Goal: Answer question/provide support: Share knowledge or assist other users

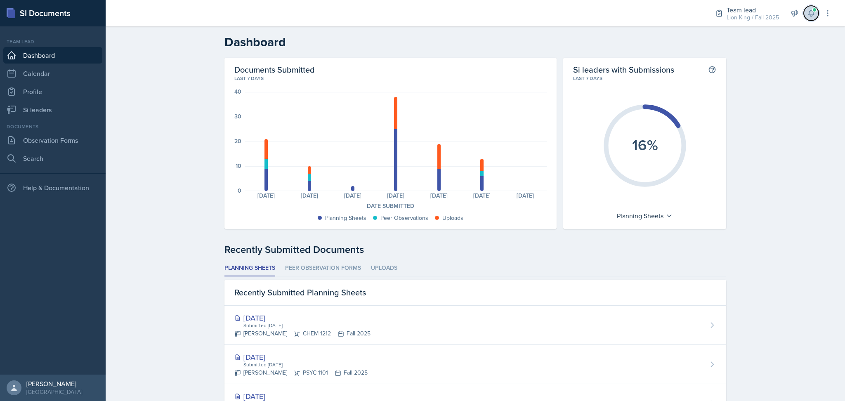
click at [809, 16] on icon at bounding box center [811, 13] width 8 height 8
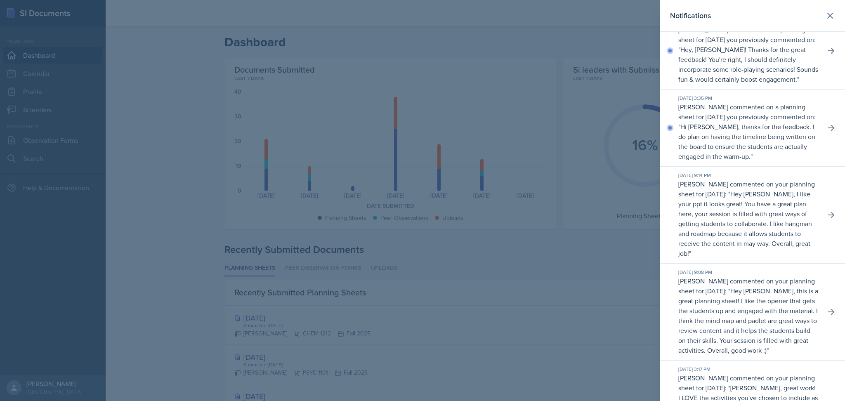
scroll to position [96, 0]
click at [827, 132] on icon at bounding box center [831, 128] width 8 height 8
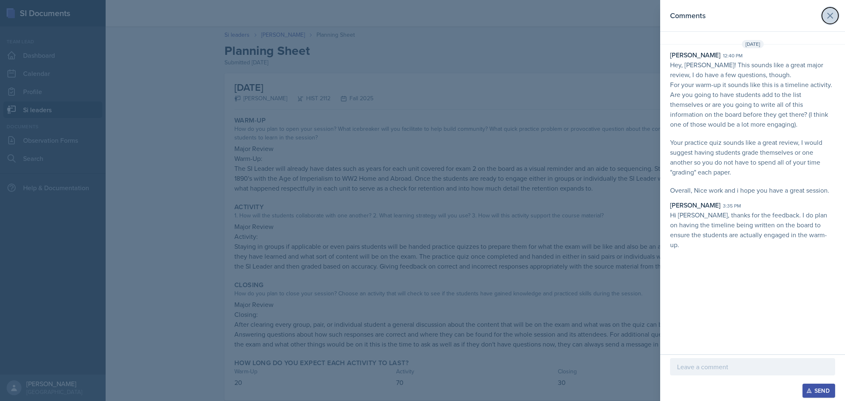
click at [828, 21] on button at bounding box center [830, 15] width 17 height 17
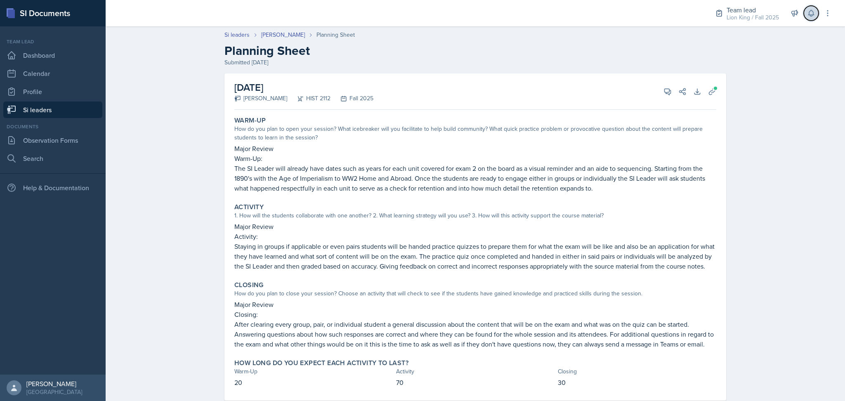
click at [811, 19] on button at bounding box center [811, 13] width 15 height 15
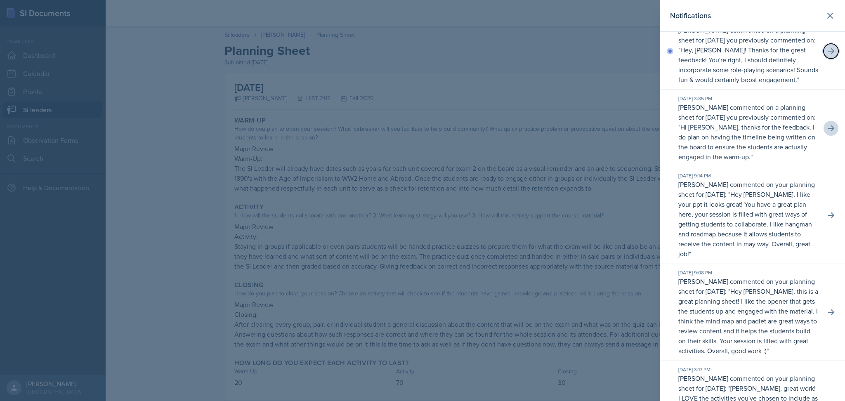
click at [827, 55] on icon at bounding box center [831, 51] width 8 height 8
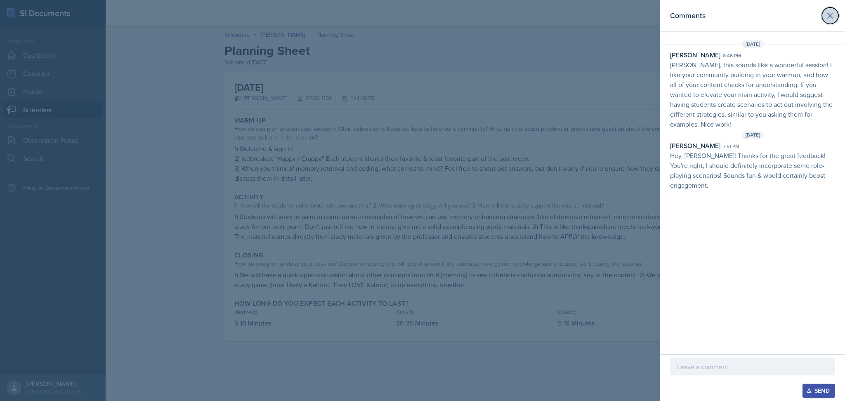
click at [831, 9] on button at bounding box center [830, 15] width 17 height 17
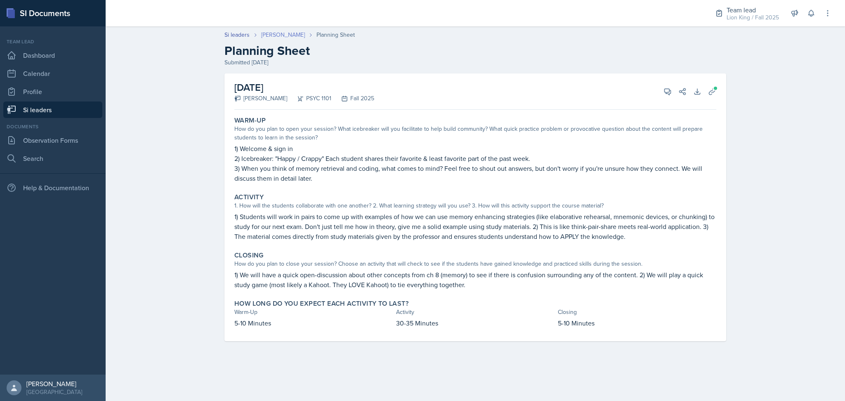
click at [262, 34] on link "[PERSON_NAME]" at bounding box center [283, 35] width 44 height 9
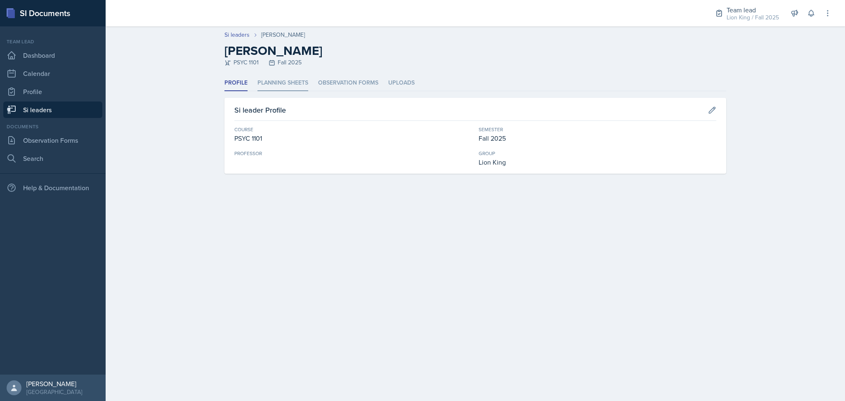
click at [294, 79] on li "Planning Sheets" at bounding box center [283, 83] width 51 height 16
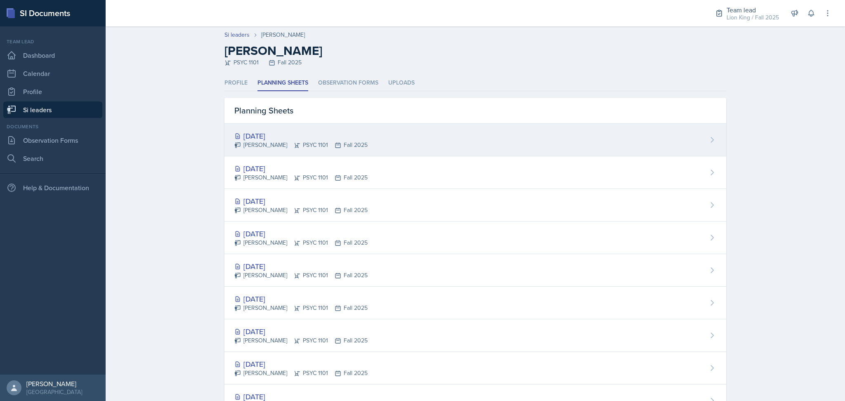
click at [374, 140] on div "Oct 17th, 2025 Lauretta Martin PSYC 1101 Fall 2025" at bounding box center [476, 140] width 502 height 33
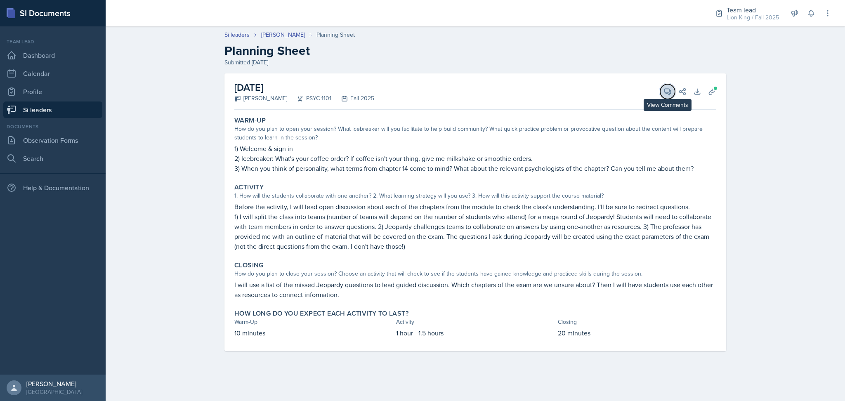
click at [671, 91] on icon at bounding box center [668, 92] width 8 height 8
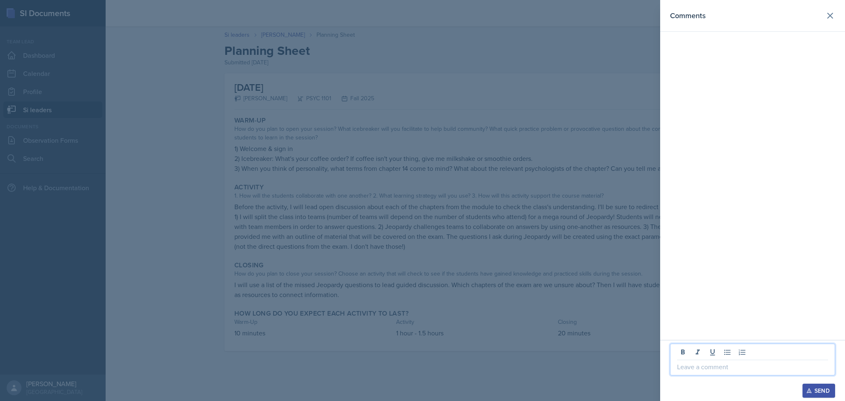
click at [714, 366] on p at bounding box center [752, 367] width 151 height 10
click at [816, 388] on div "Send" at bounding box center [819, 391] width 22 height 7
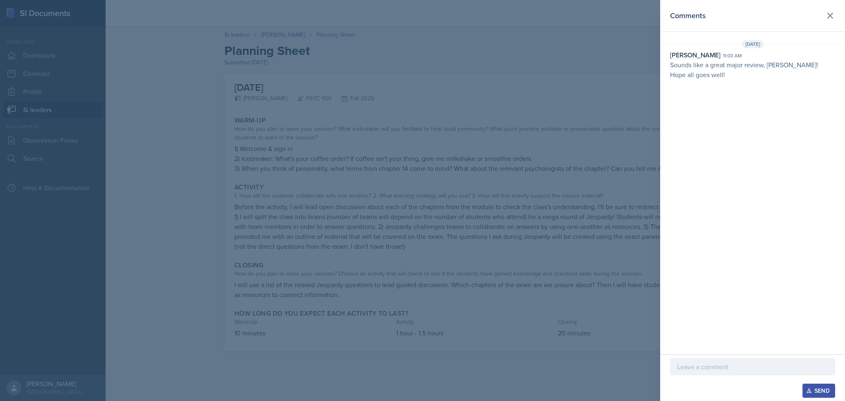
click at [674, 125] on div "Comments Oct 15th, 2025 Madie Houser 11:03 am Sounds like a great major review,…" at bounding box center [752, 177] width 185 height 355
click at [566, 114] on div at bounding box center [422, 200] width 845 height 401
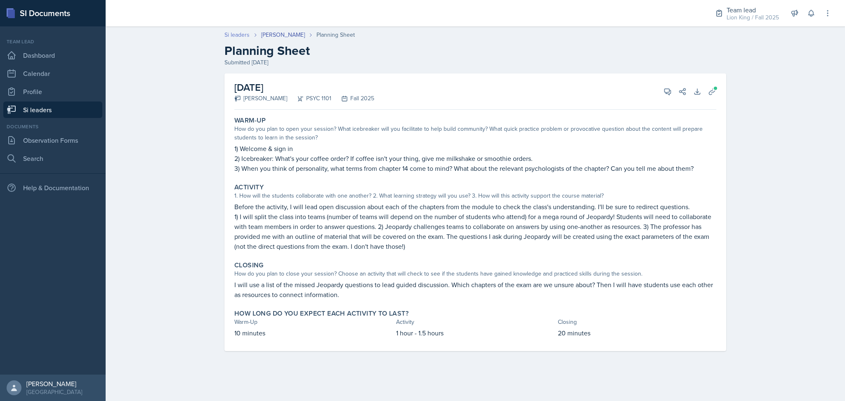
click at [233, 33] on link "Si leaders" at bounding box center [237, 35] width 25 height 9
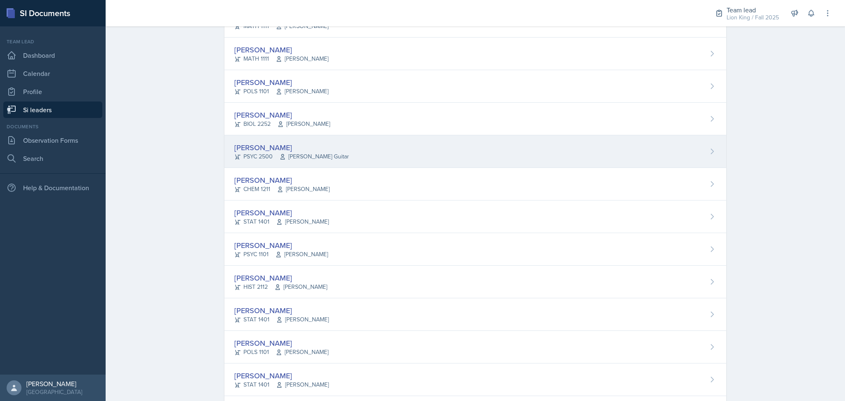
scroll to position [178, 0]
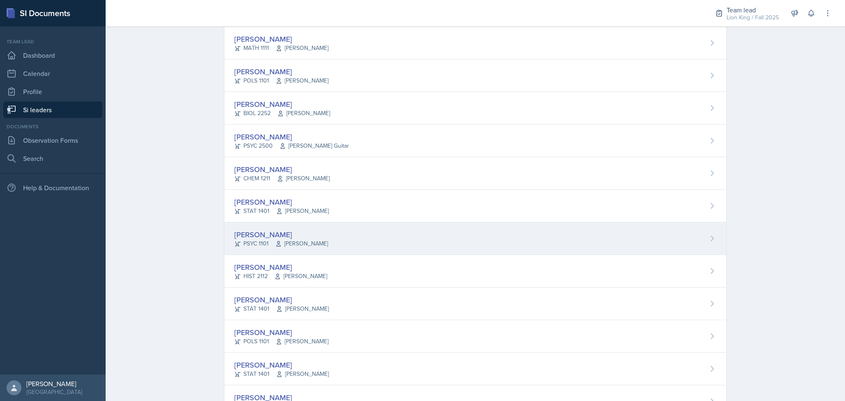
click at [347, 239] on div "LaRyn Hopkins PSYC 1101 Kalisha Smith" at bounding box center [476, 238] width 502 height 33
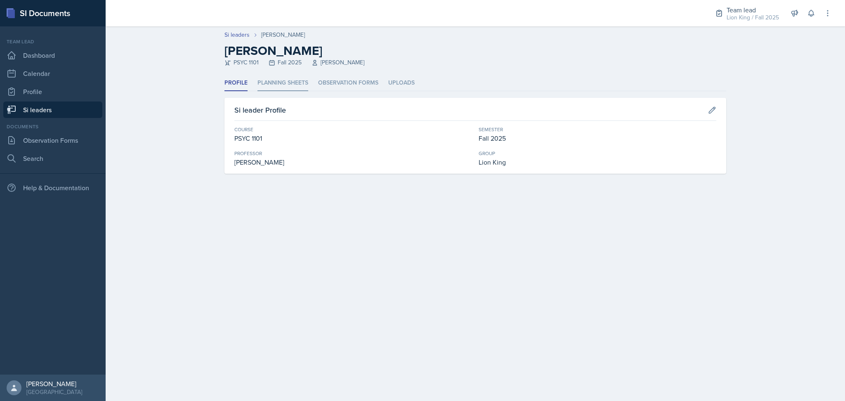
click at [281, 81] on li "Planning Sheets" at bounding box center [283, 83] width 51 height 16
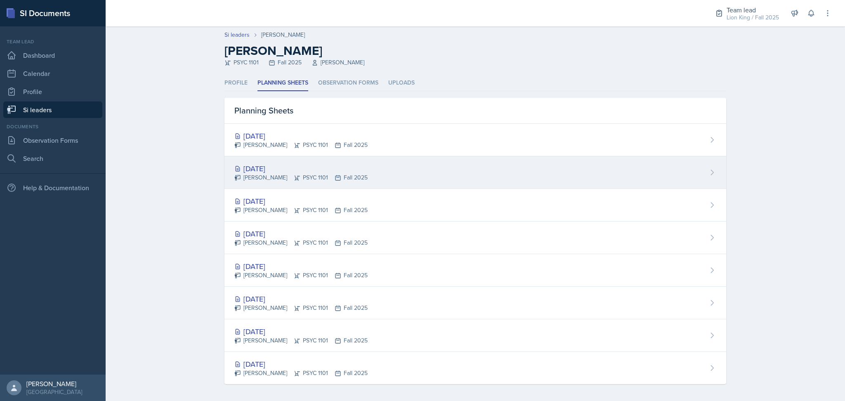
click at [369, 162] on div "Oct 13th, 2025 LaRyn Hopkins PSYC 1101 Fall 2025" at bounding box center [476, 172] width 502 height 33
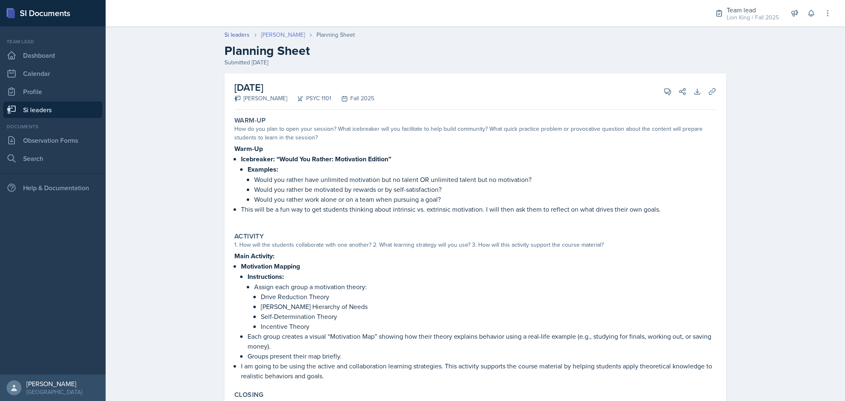
click at [273, 36] on link "[PERSON_NAME]" at bounding box center [283, 35] width 44 height 9
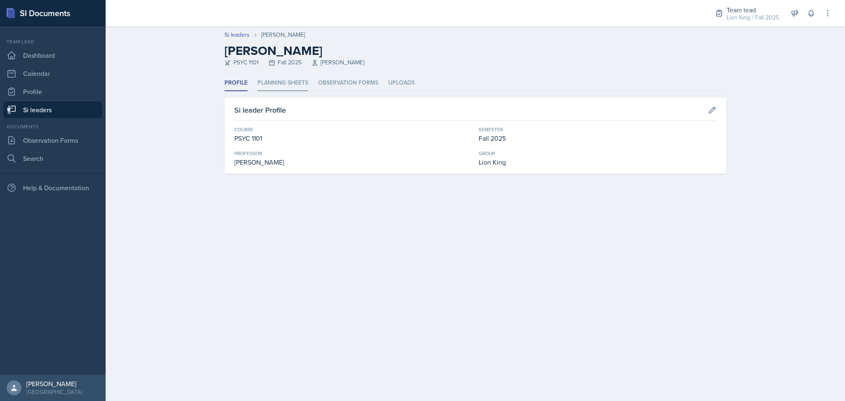
click at [295, 80] on li "Planning Sheets" at bounding box center [283, 83] width 51 height 16
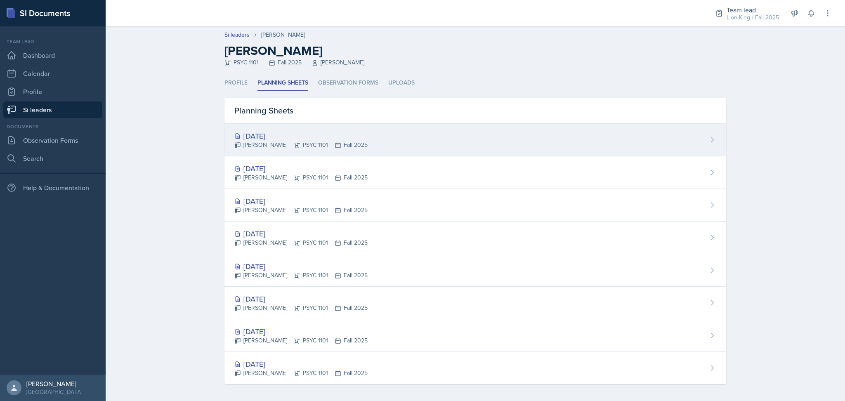
click at [352, 133] on div "[DATE]" at bounding box center [300, 135] width 133 height 11
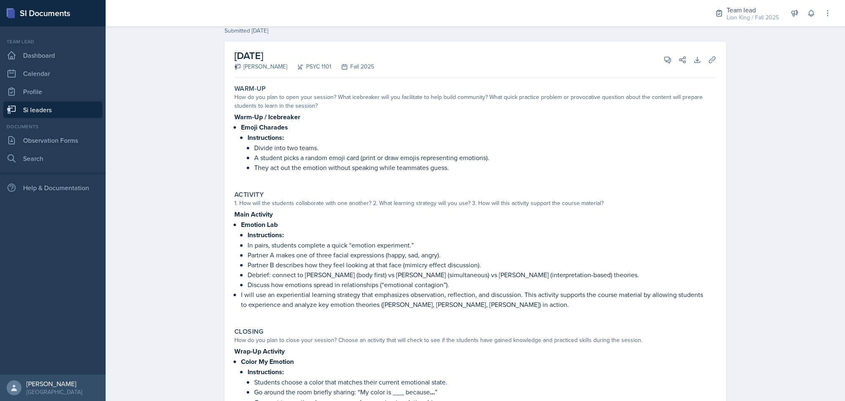
scroll to position [31, 0]
click at [664, 58] on icon at bounding box center [668, 60] width 8 height 8
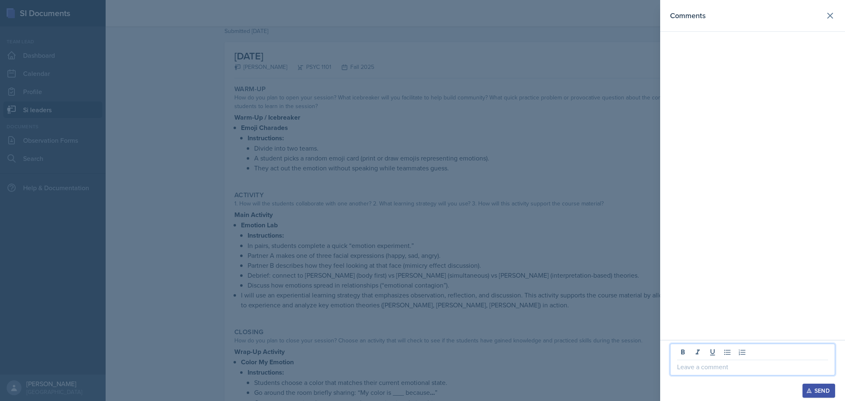
click at [733, 364] on p at bounding box center [752, 367] width 151 height 10
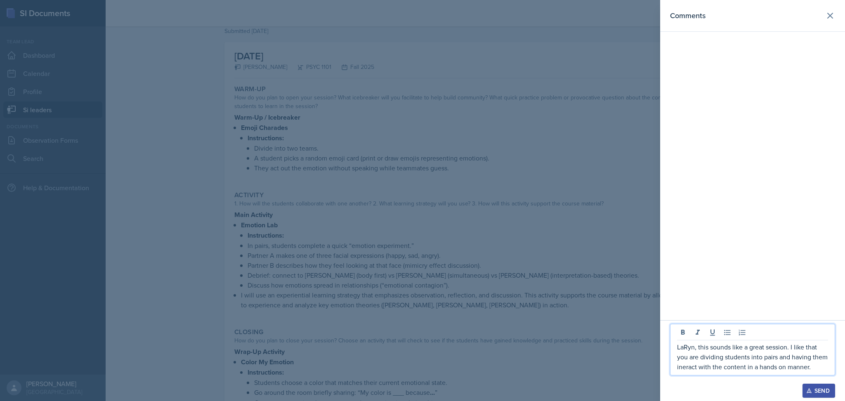
click at [683, 370] on p "LaRyn, this sounds like a great session. I like that you are dividing students …" at bounding box center [752, 357] width 151 height 30
click at [817, 368] on p "LaRyn, this sounds like a great session. I like that you are dividing students …" at bounding box center [752, 357] width 151 height 30
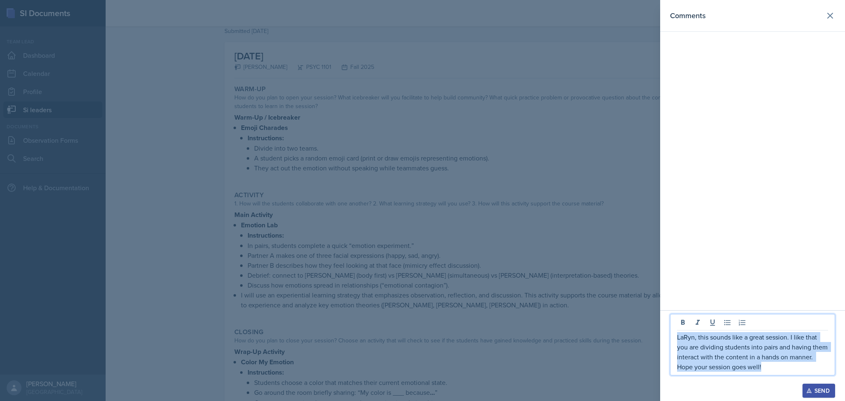
drag, startPoint x: 817, startPoint y: 368, endPoint x: 659, endPoint y: 327, distance: 162.9
click at [659, 327] on div "Comments LaRyn, this sounds like a great session. I like that you are dividing …" at bounding box center [422, 200] width 845 height 401
copy p "LaRyn, this sounds like a great session. I like that you are dividing students …"
click at [811, 387] on button "Send" at bounding box center [819, 391] width 33 height 14
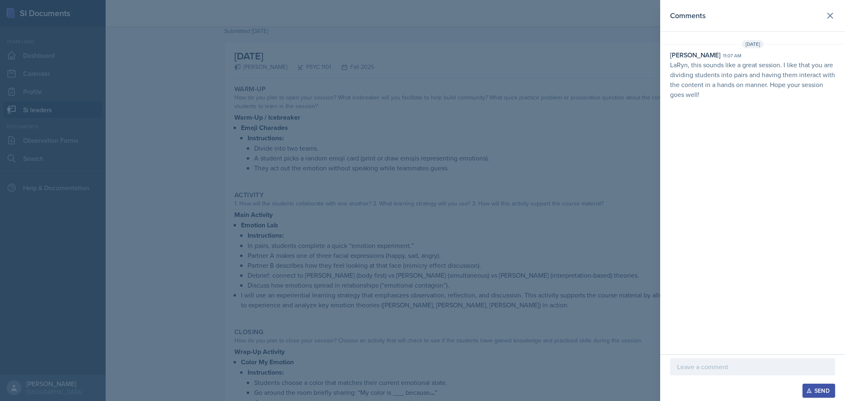
click at [425, 184] on div at bounding box center [422, 200] width 845 height 401
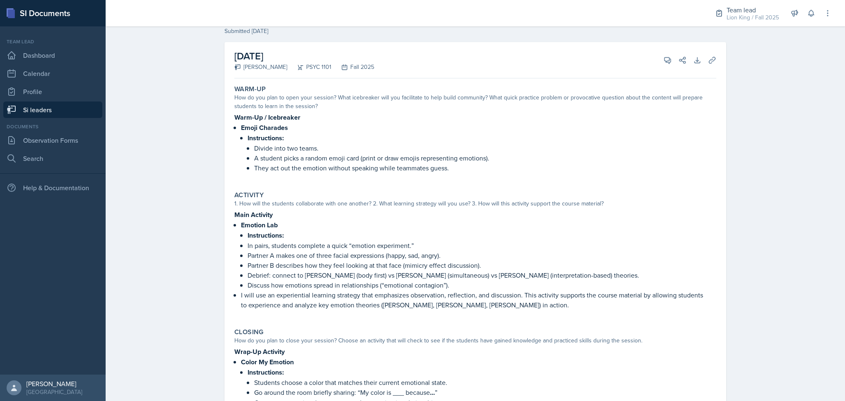
scroll to position [0, 0]
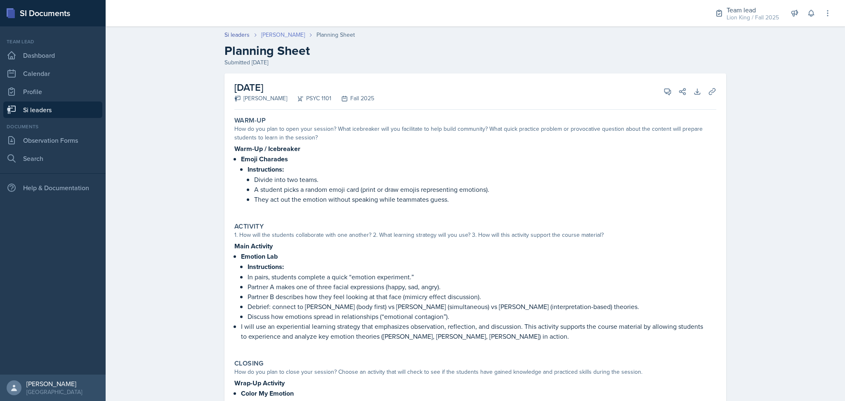
click at [270, 33] on link "[PERSON_NAME]" at bounding box center [283, 35] width 44 height 9
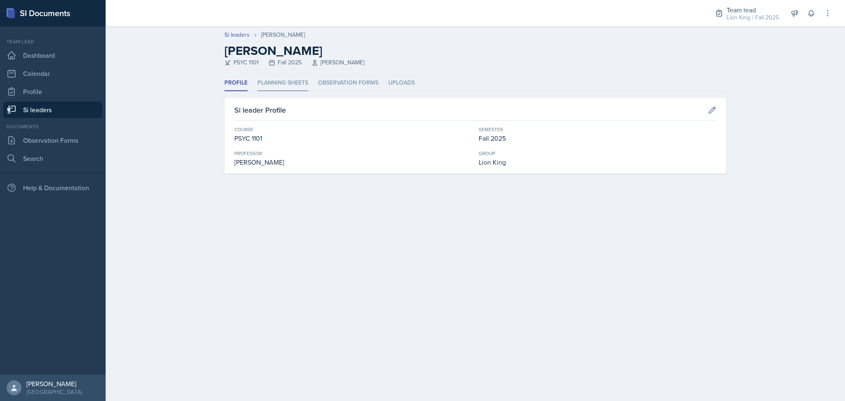
click at [289, 85] on li "Planning Sheets" at bounding box center [283, 83] width 51 height 16
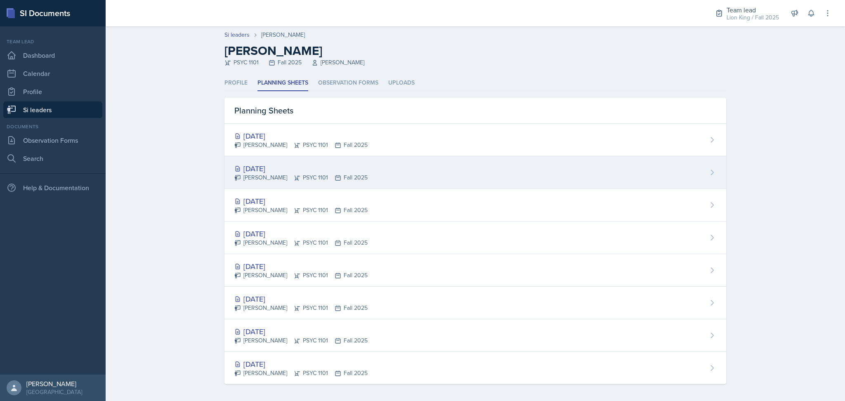
click at [406, 182] on div "Oct 13th, 2025 LaRyn Hopkins PSYC 1101 Fall 2025" at bounding box center [476, 172] width 502 height 33
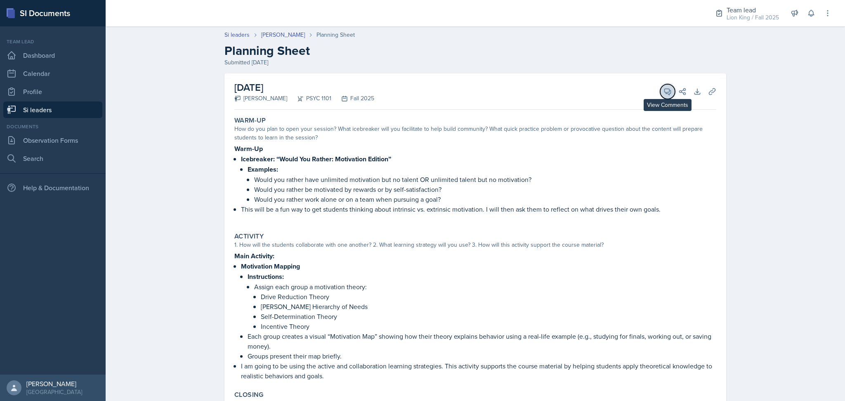
click at [664, 94] on icon at bounding box center [668, 92] width 8 height 8
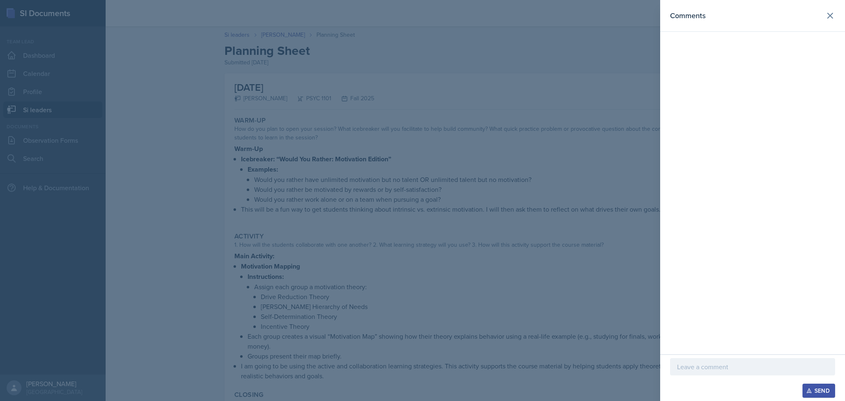
click at [698, 370] on p at bounding box center [752, 367] width 151 height 10
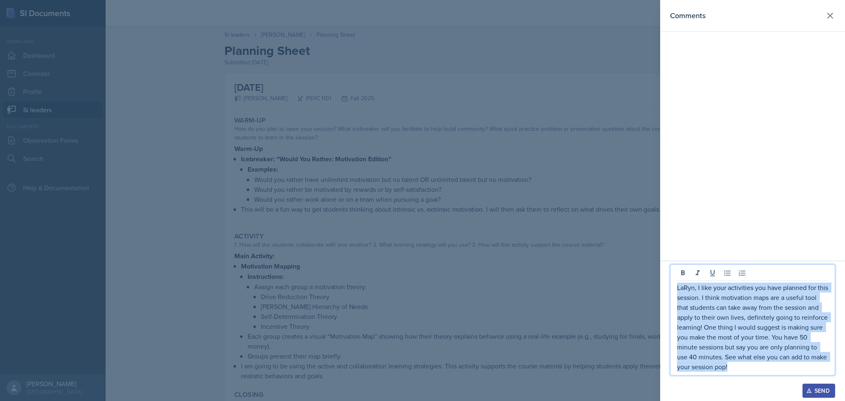
drag, startPoint x: 750, startPoint y: 369, endPoint x: 670, endPoint y: 278, distance: 121.7
click at [670, 278] on div "LaRyn, I like your activities you have planned for this session. I think motiva…" at bounding box center [752, 320] width 165 height 111
copy p "LaRyn, I like your activities you have planned for this session. I think motiva…"
click at [816, 390] on div "Send" at bounding box center [819, 391] width 22 height 7
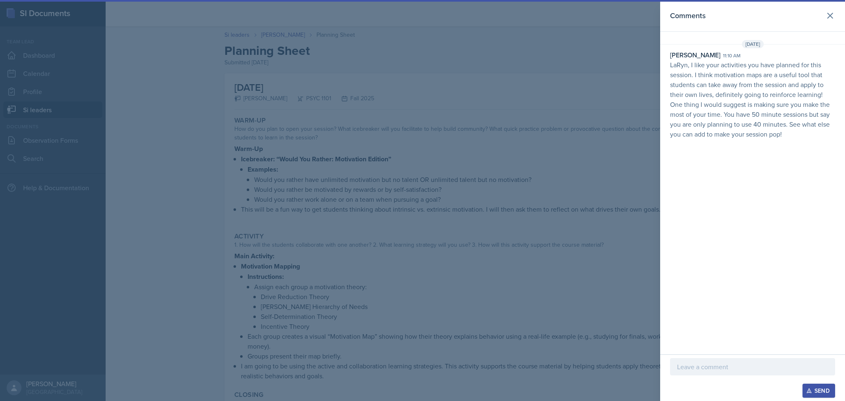
click at [549, 202] on div at bounding box center [422, 200] width 845 height 401
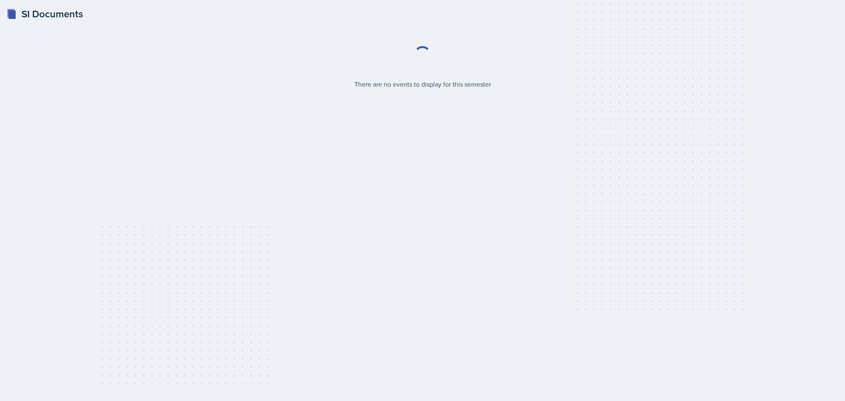
select select "2bed604d-1099-4043-b1bc-2365e8740244"
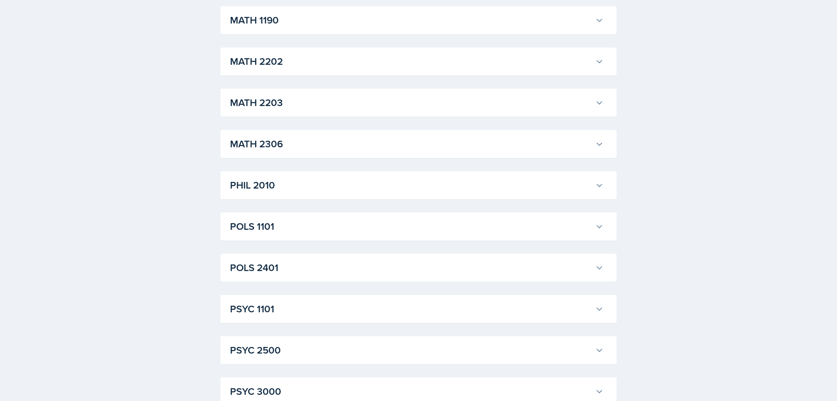
scroll to position [939, 0]
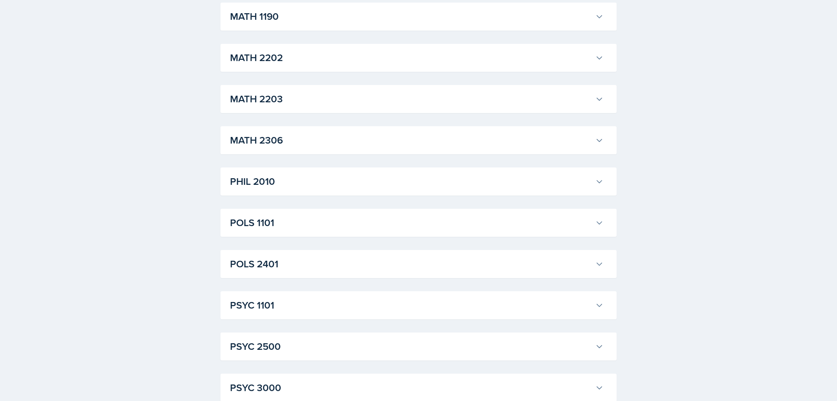
click at [387, 305] on h3 "PSYC 1101" at bounding box center [411, 305] width 362 height 15
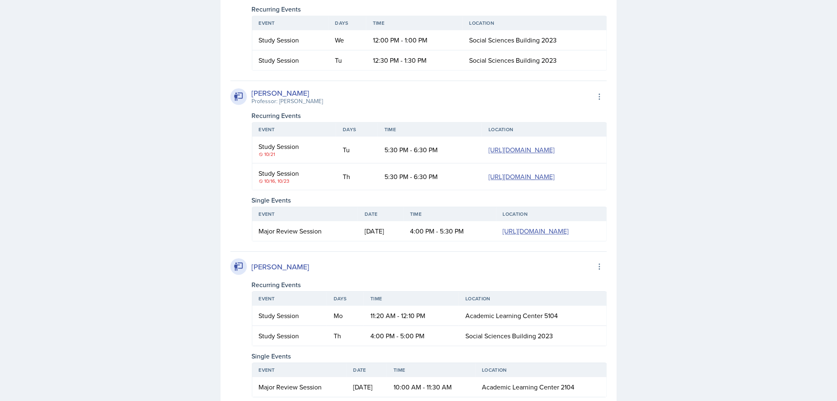
scroll to position [1826, 0]
